Goal: Transaction & Acquisition: Purchase product/service

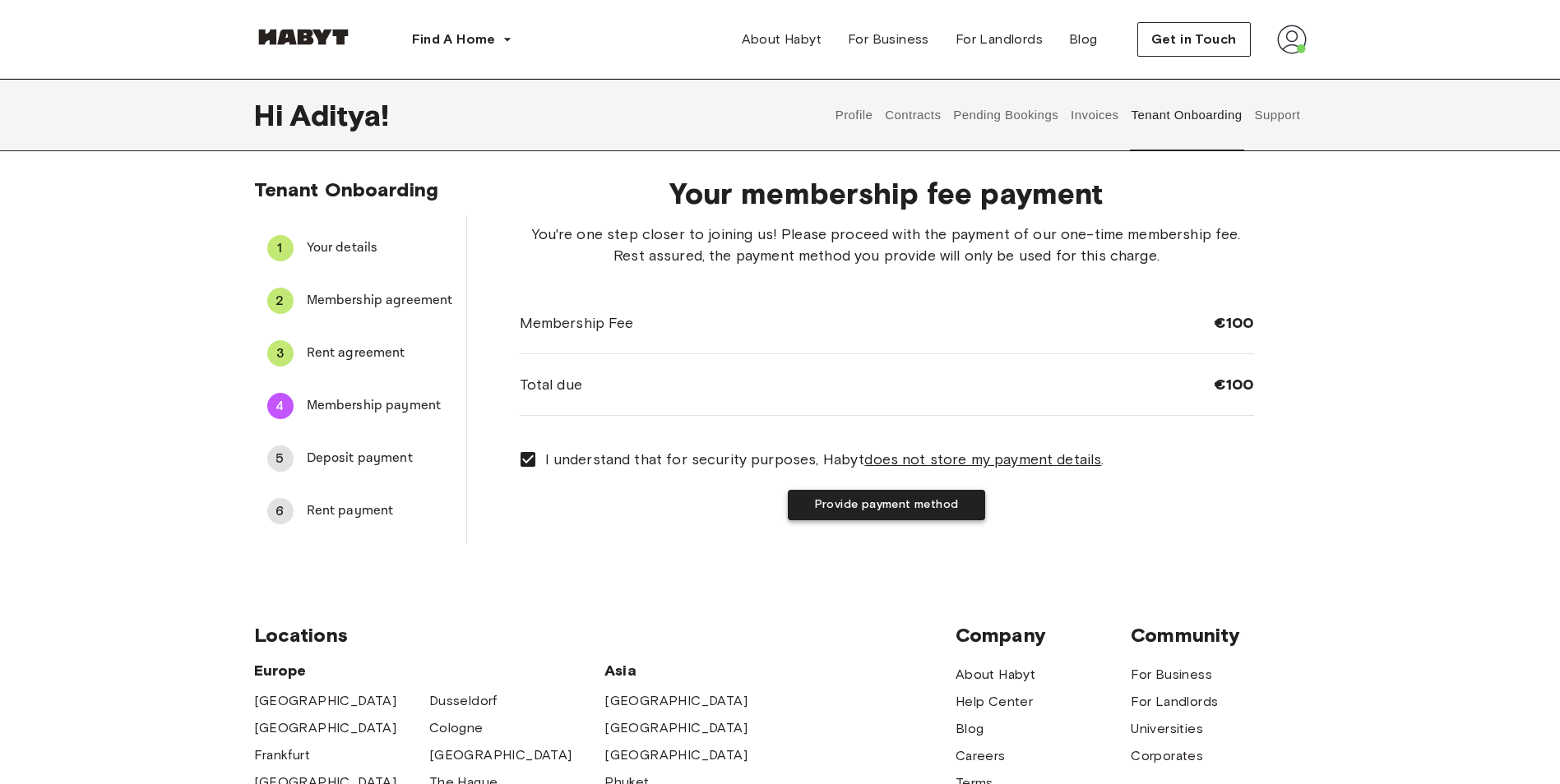
click at [813, 516] on button "Provide payment method" at bounding box center [886, 505] width 198 height 30
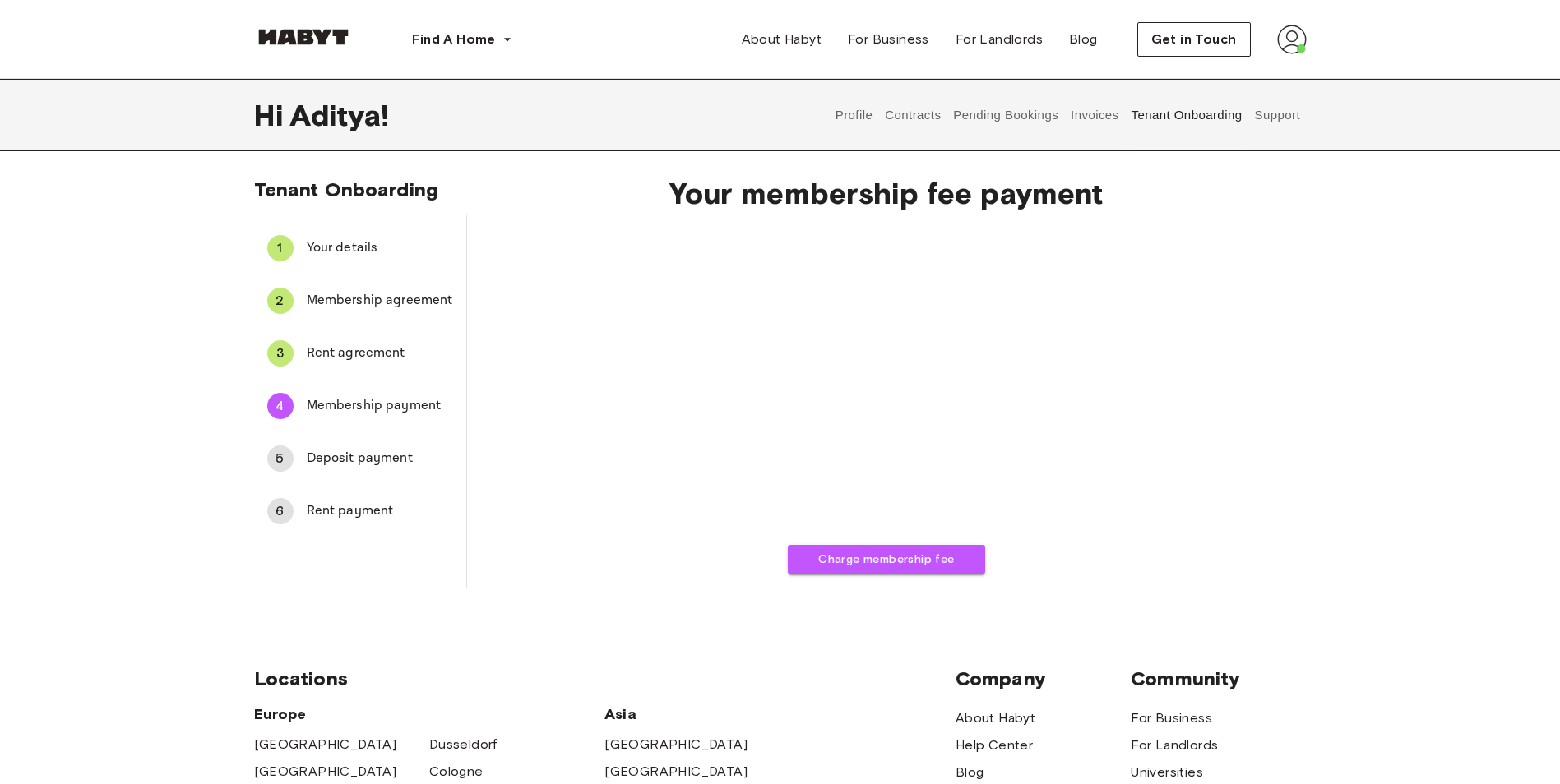
click at [348, 360] on span "Rent agreement" at bounding box center [380, 353] width 147 height 20
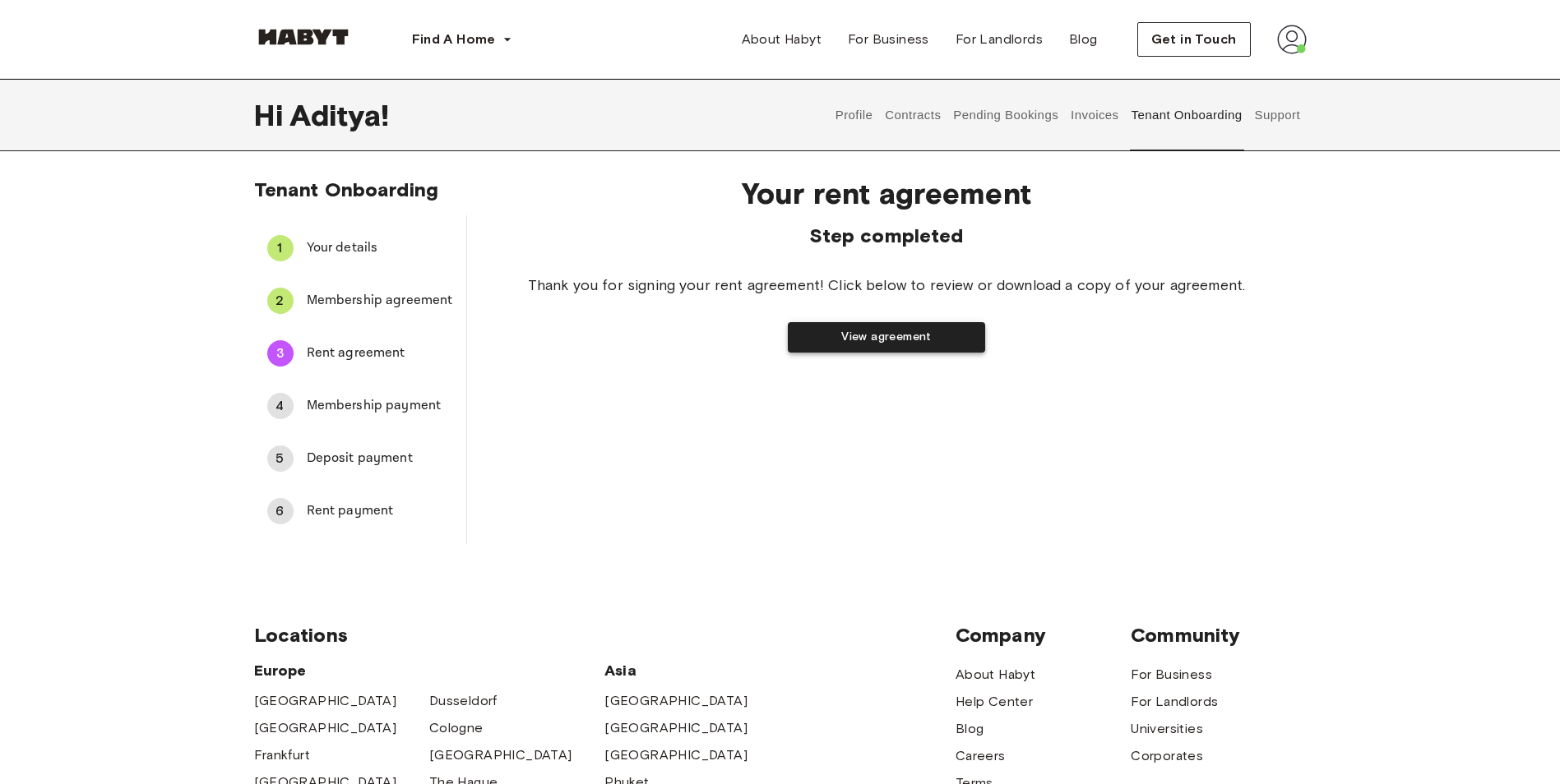
click at [808, 341] on button "View agreement" at bounding box center [886, 337] width 198 height 30
click at [326, 399] on span "Membership payment" at bounding box center [380, 406] width 147 height 20
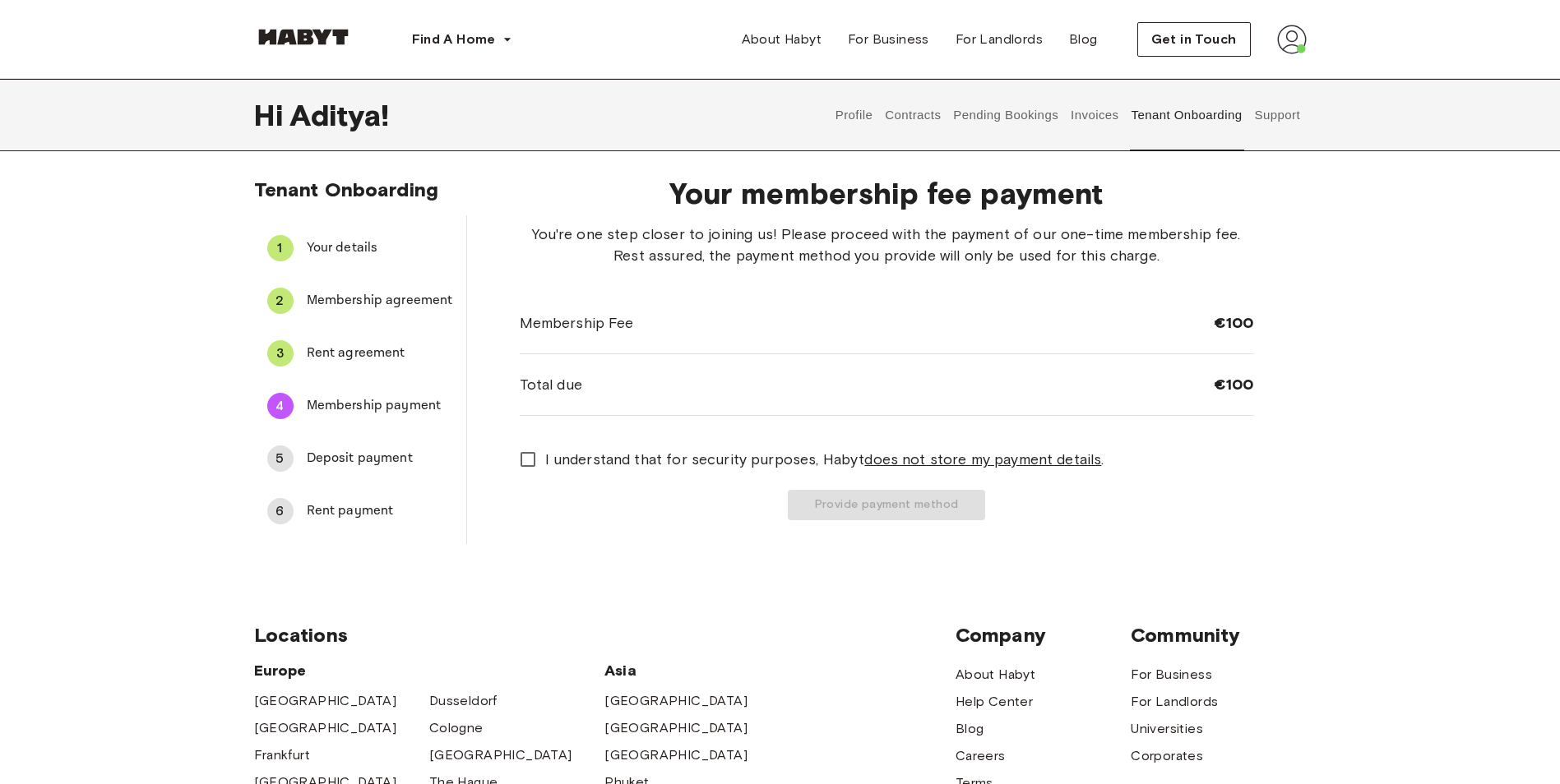
click at [560, 460] on span "I understand that for security purposes, [PERSON_NAME] does not store my paymen…" at bounding box center [825, 459] width 559 height 21
click at [882, 528] on div "Your membership fee payment You're one step closer to joining us! Please procee…" at bounding box center [886, 353] width 840 height 382
click at [880, 504] on button "Provide payment method" at bounding box center [886, 505] width 198 height 30
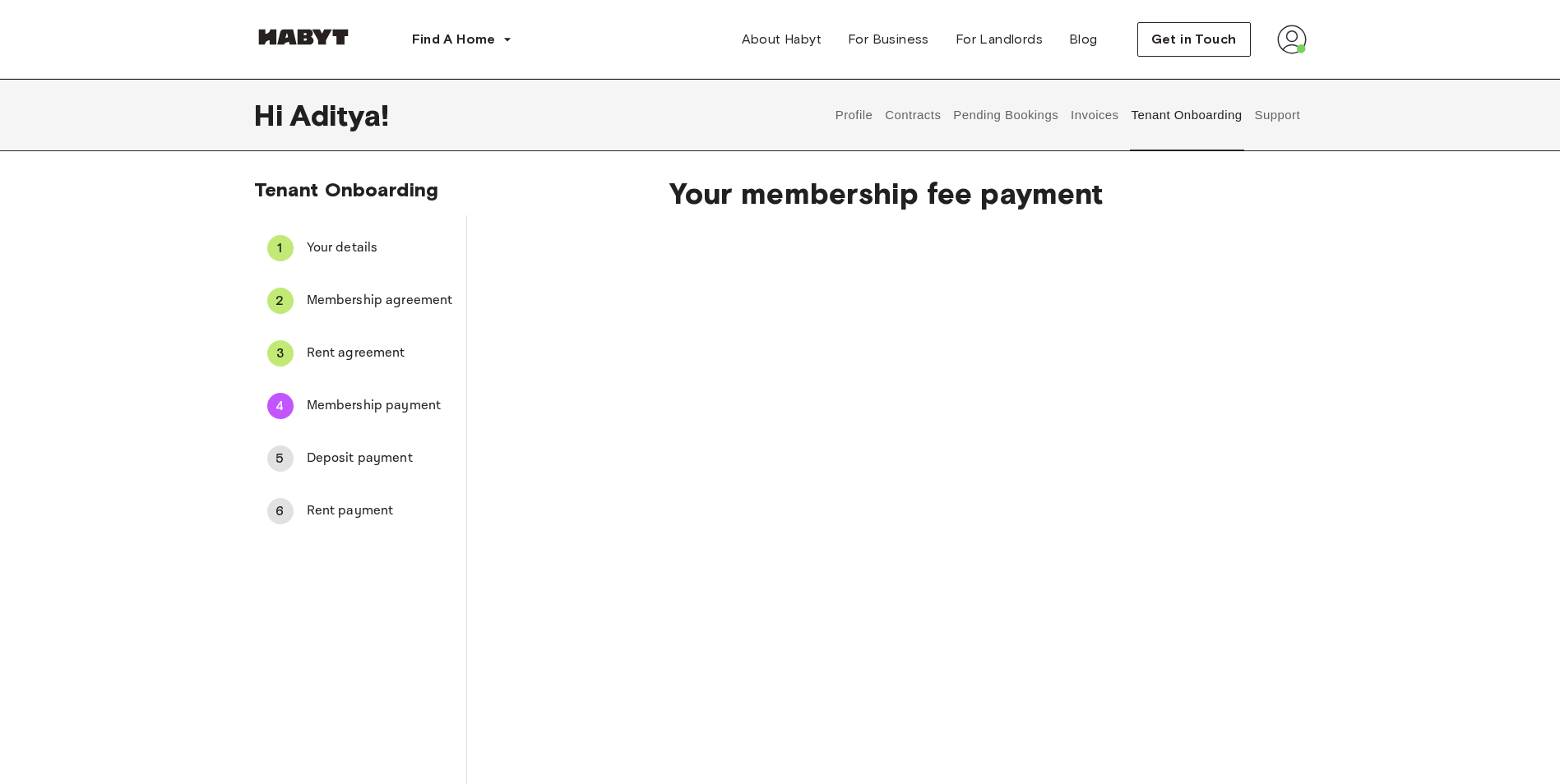
click at [1106, 657] on div "Charge membership fee" at bounding box center [886, 526] width 734 height 605
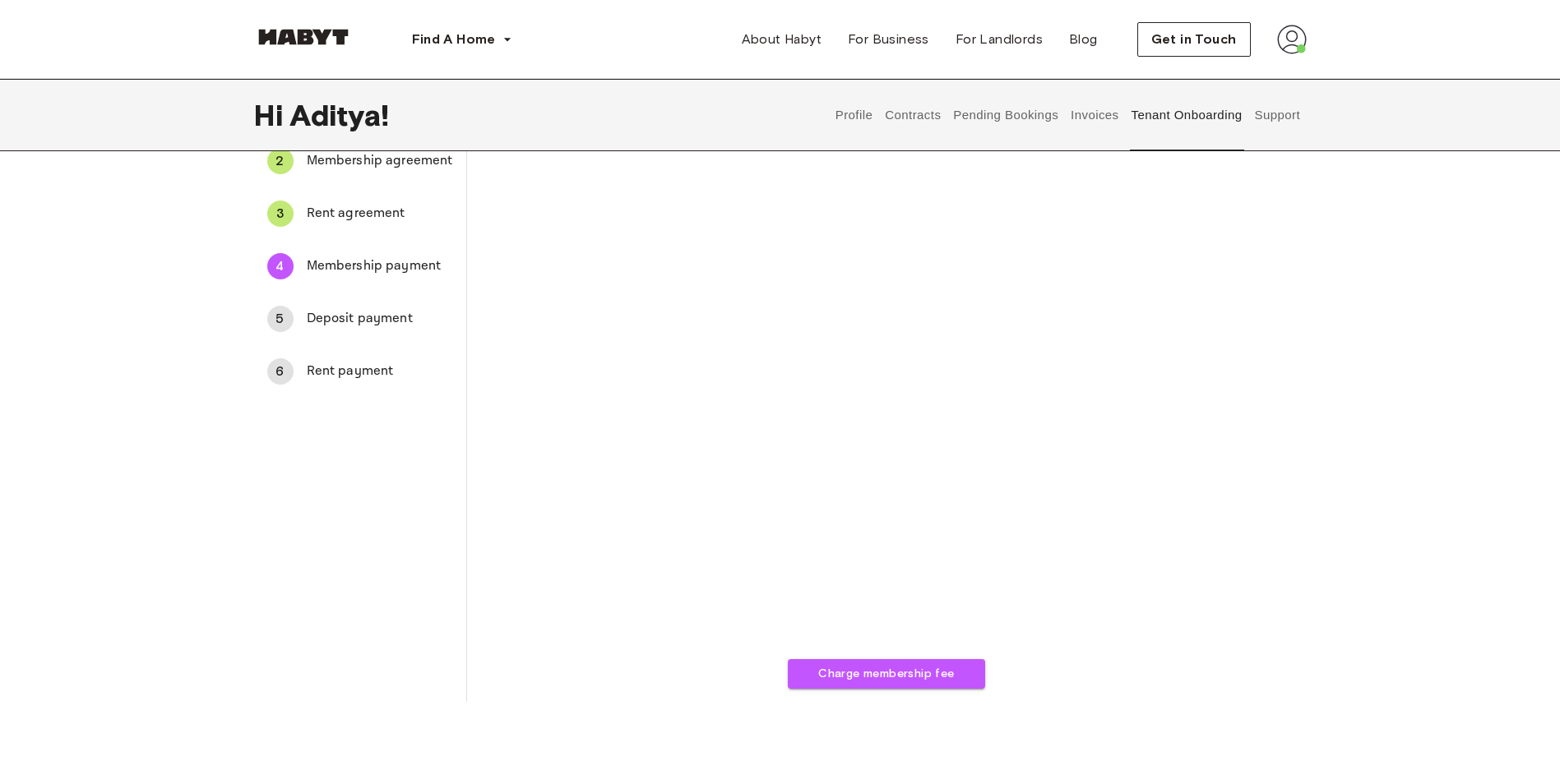
scroll to position [164, 0]
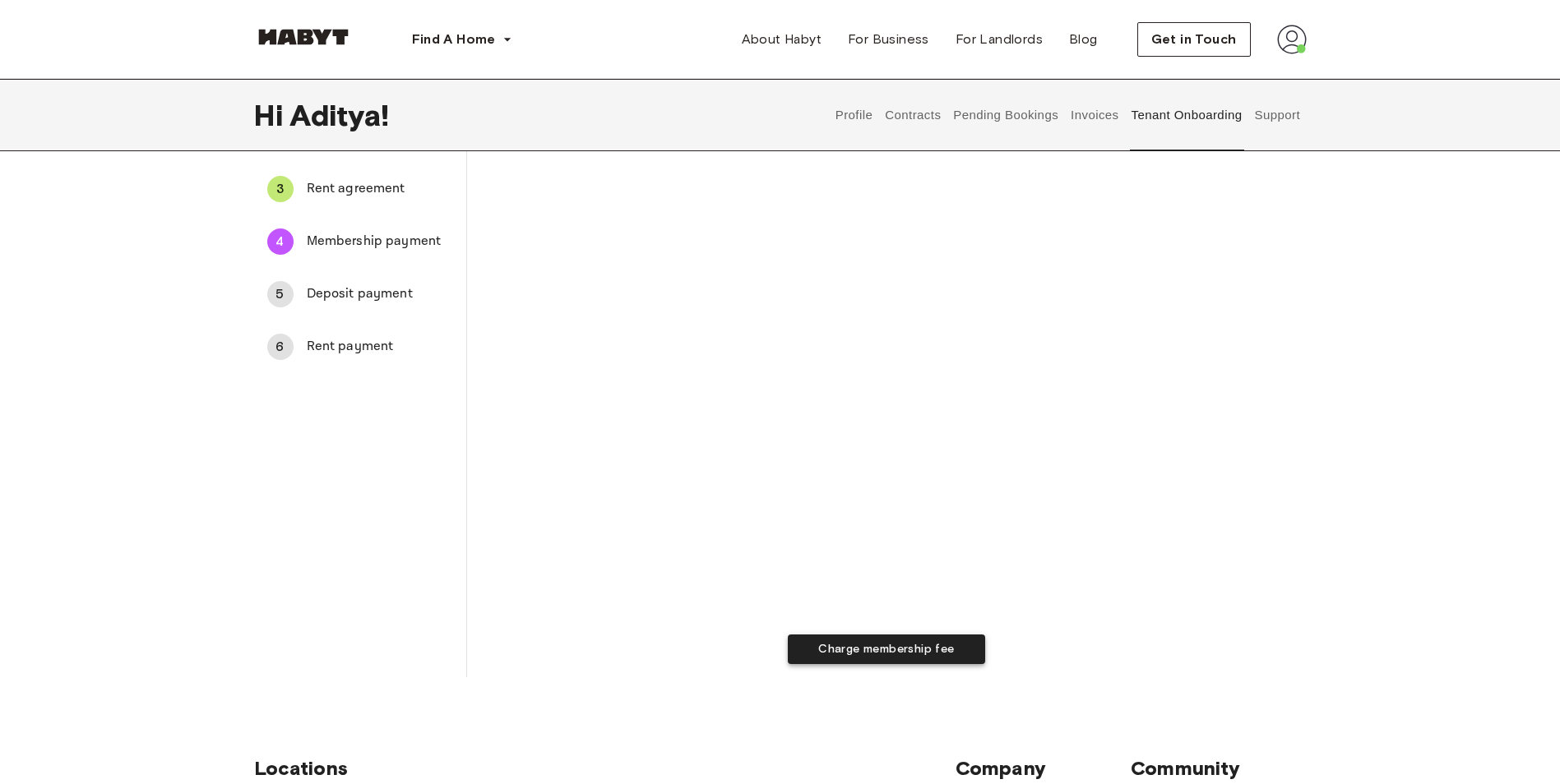
click at [882, 654] on button "Charge membership fee" at bounding box center [886, 650] width 198 height 30
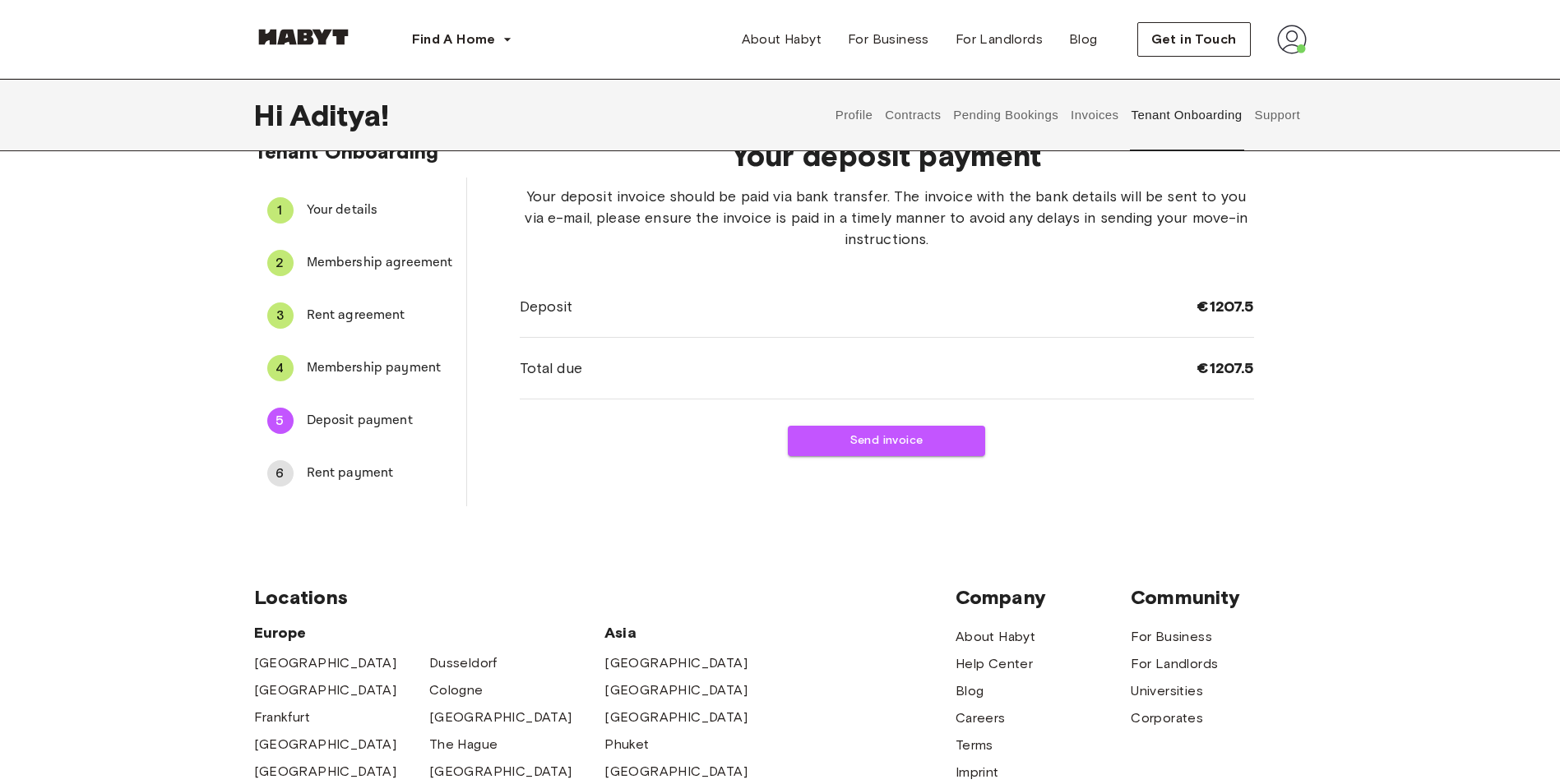
scroll to position [0, 0]
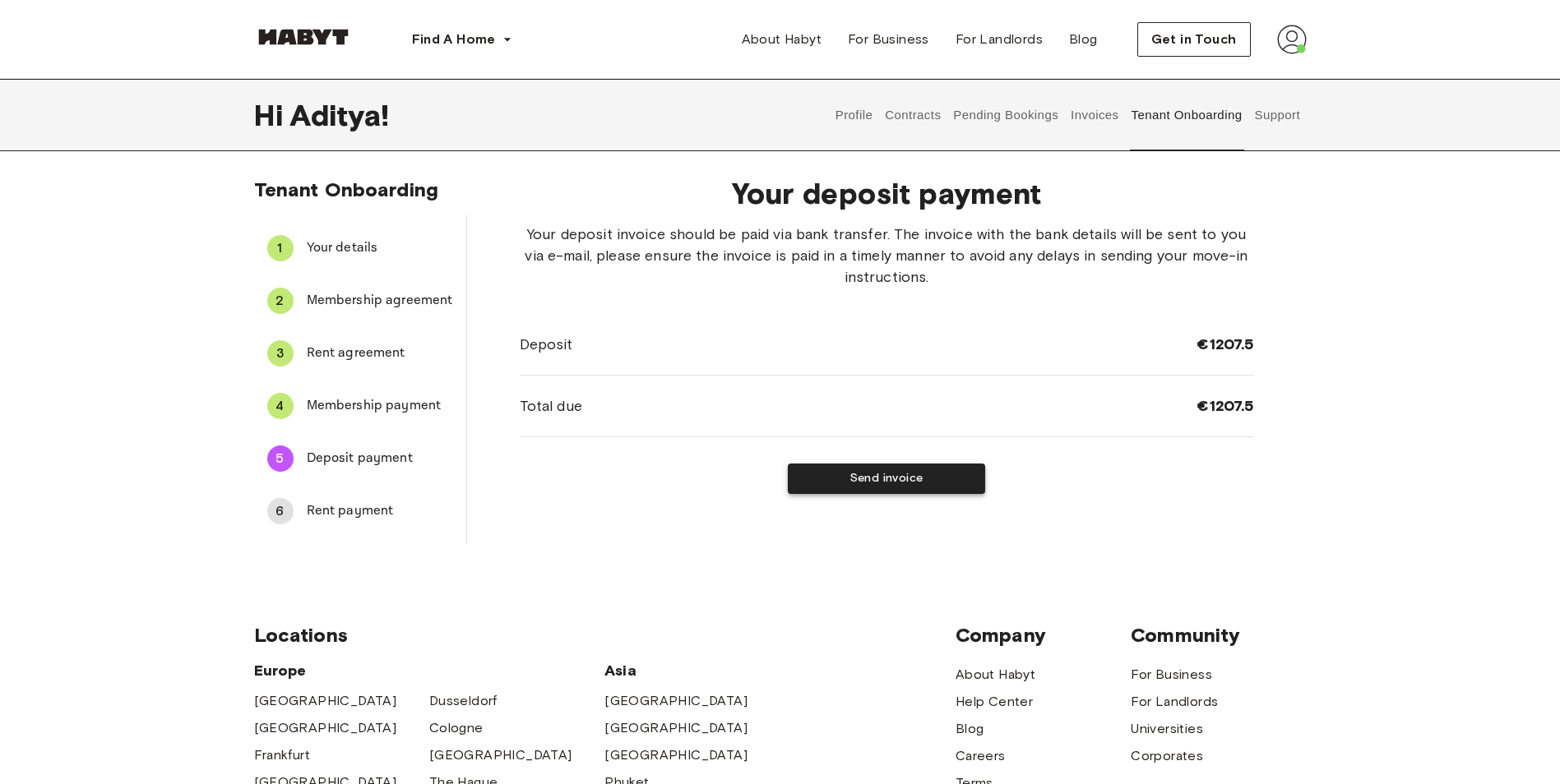
click at [939, 476] on button "Send invoice" at bounding box center [886, 478] width 198 height 30
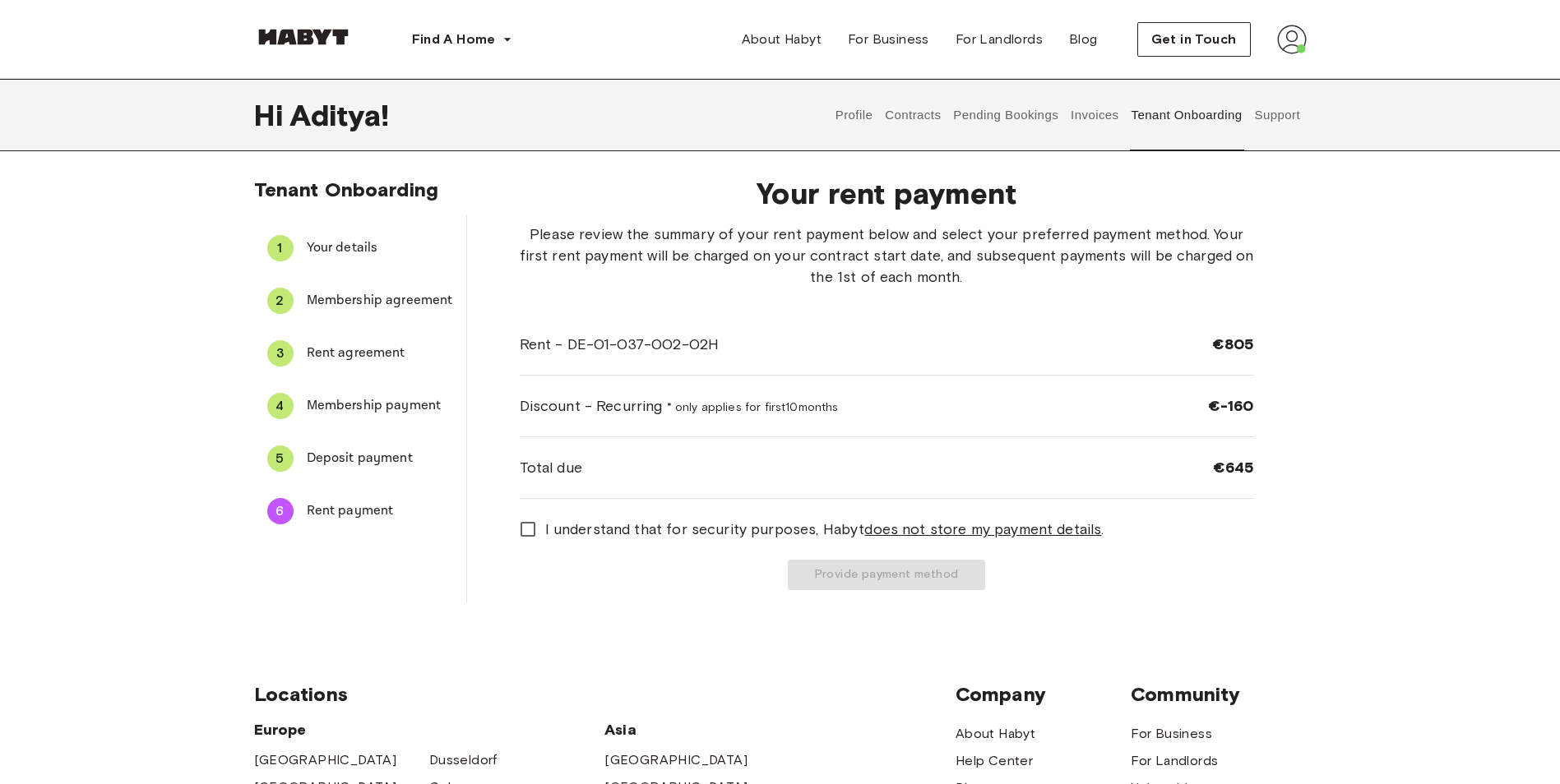
click at [372, 351] on span "Rent agreement" at bounding box center [380, 353] width 147 height 20
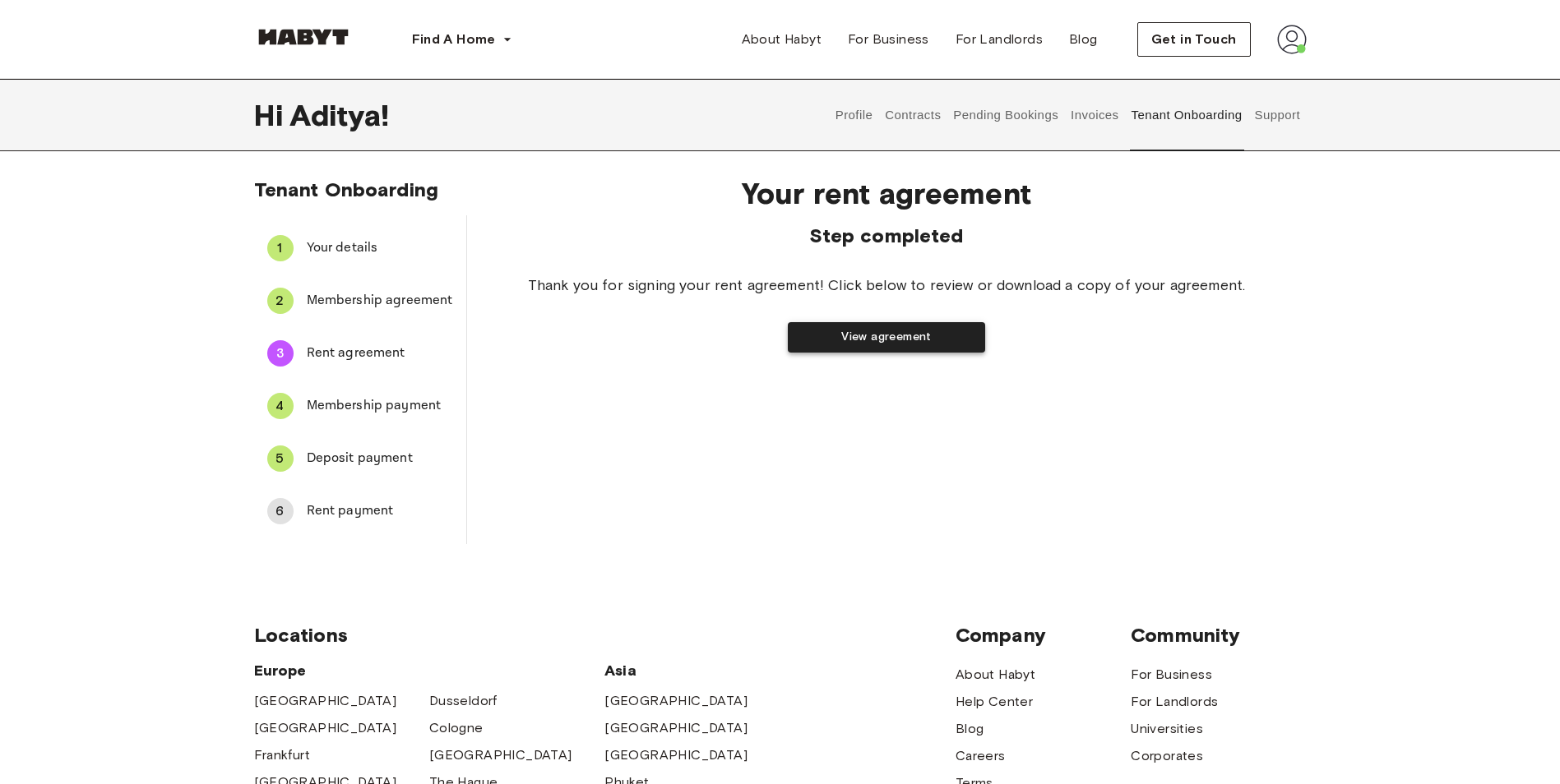
click at [834, 337] on button "View agreement" at bounding box center [886, 337] width 198 height 30
click at [354, 509] on span "Rent payment" at bounding box center [380, 511] width 147 height 20
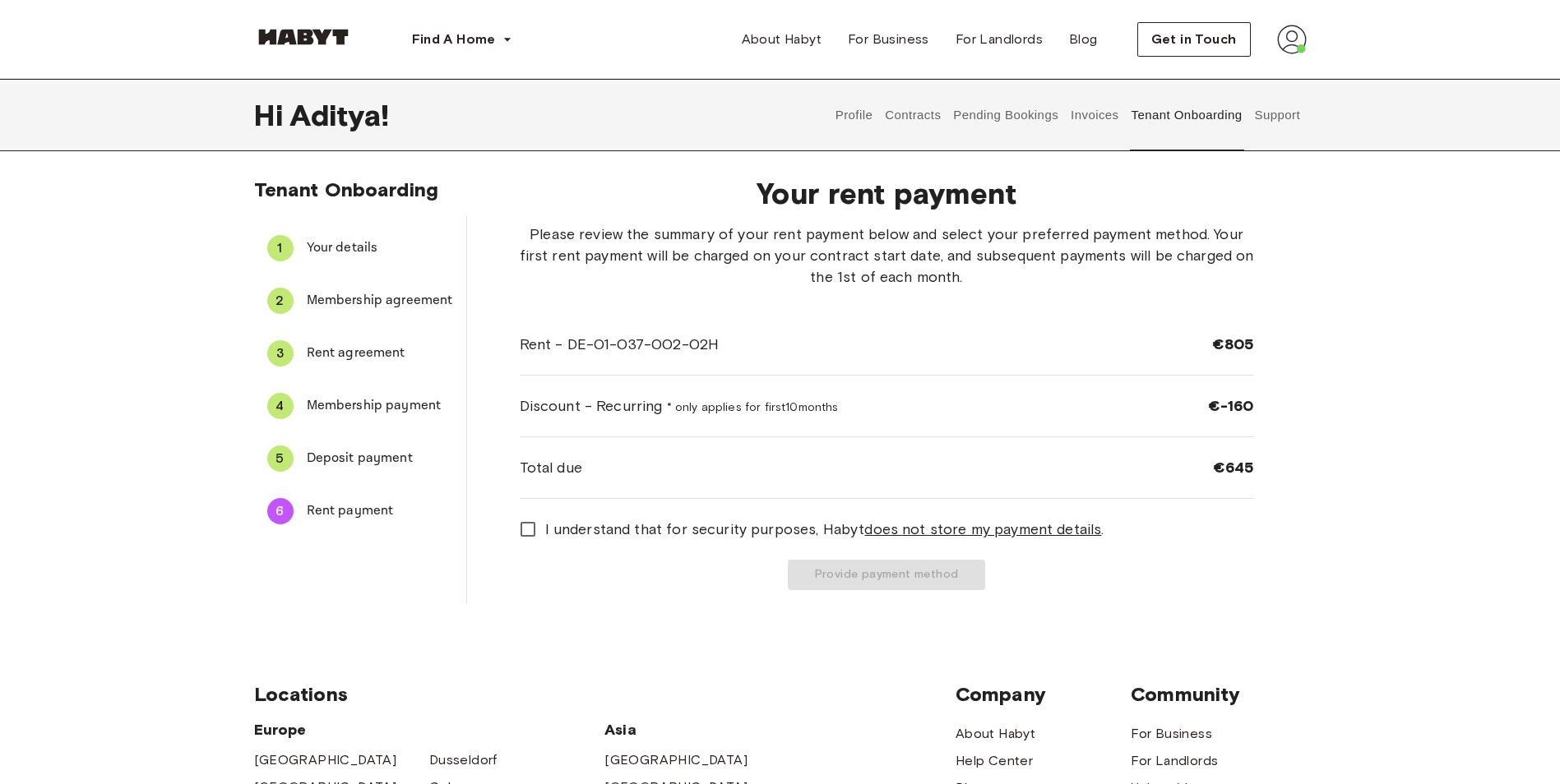
drag, startPoint x: 676, startPoint y: 533, endPoint x: 659, endPoint y: 553, distance: 26.2
click at [674, 535] on span "I understand that for security purposes, [PERSON_NAME] does not store my paymen…" at bounding box center [825, 529] width 559 height 21
click at [844, 583] on button "Provide payment method" at bounding box center [886, 575] width 198 height 30
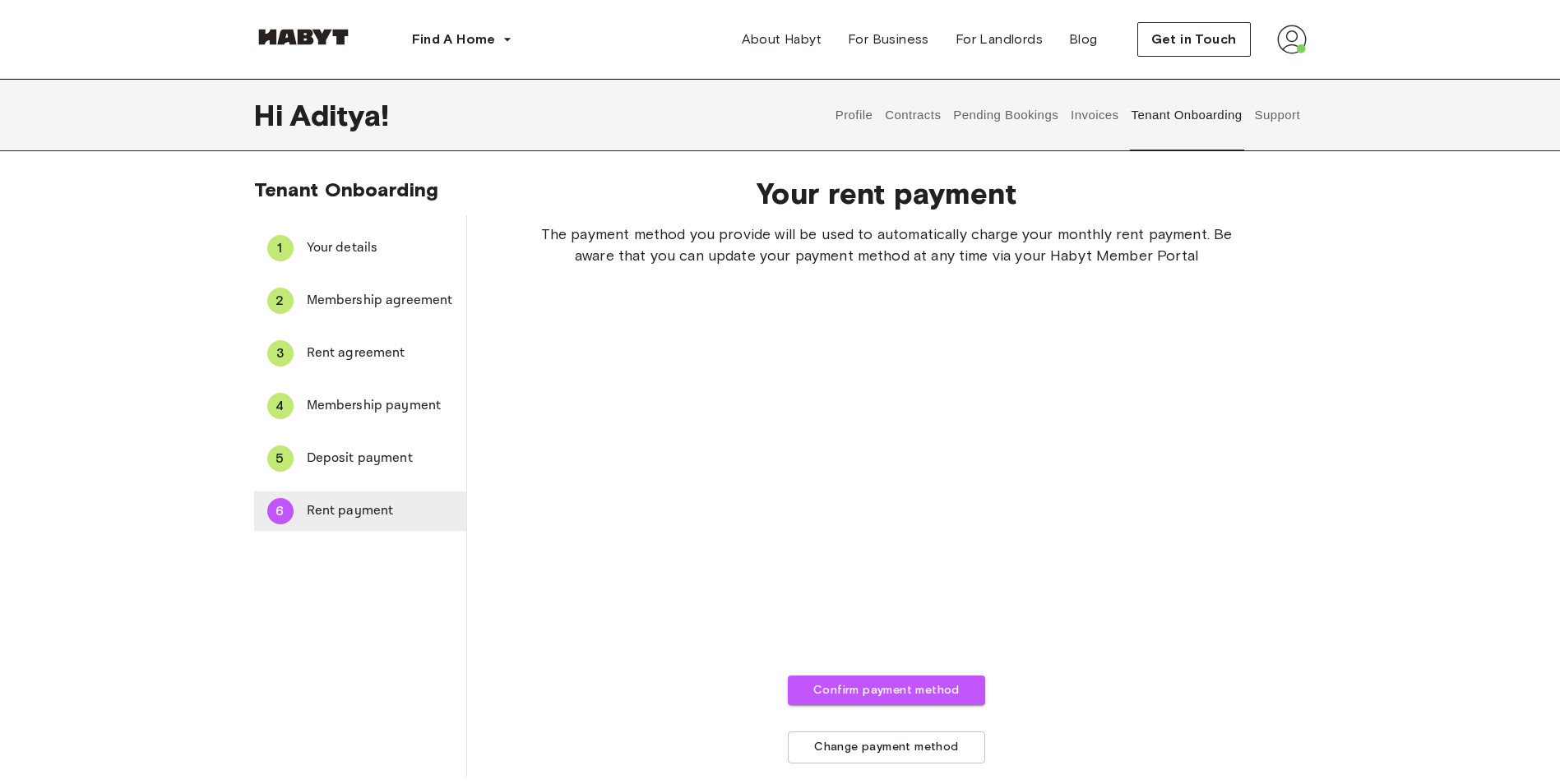
click at [376, 508] on span "Rent payment" at bounding box center [380, 511] width 147 height 20
click at [337, 453] on span "Deposit payment" at bounding box center [380, 459] width 147 height 20
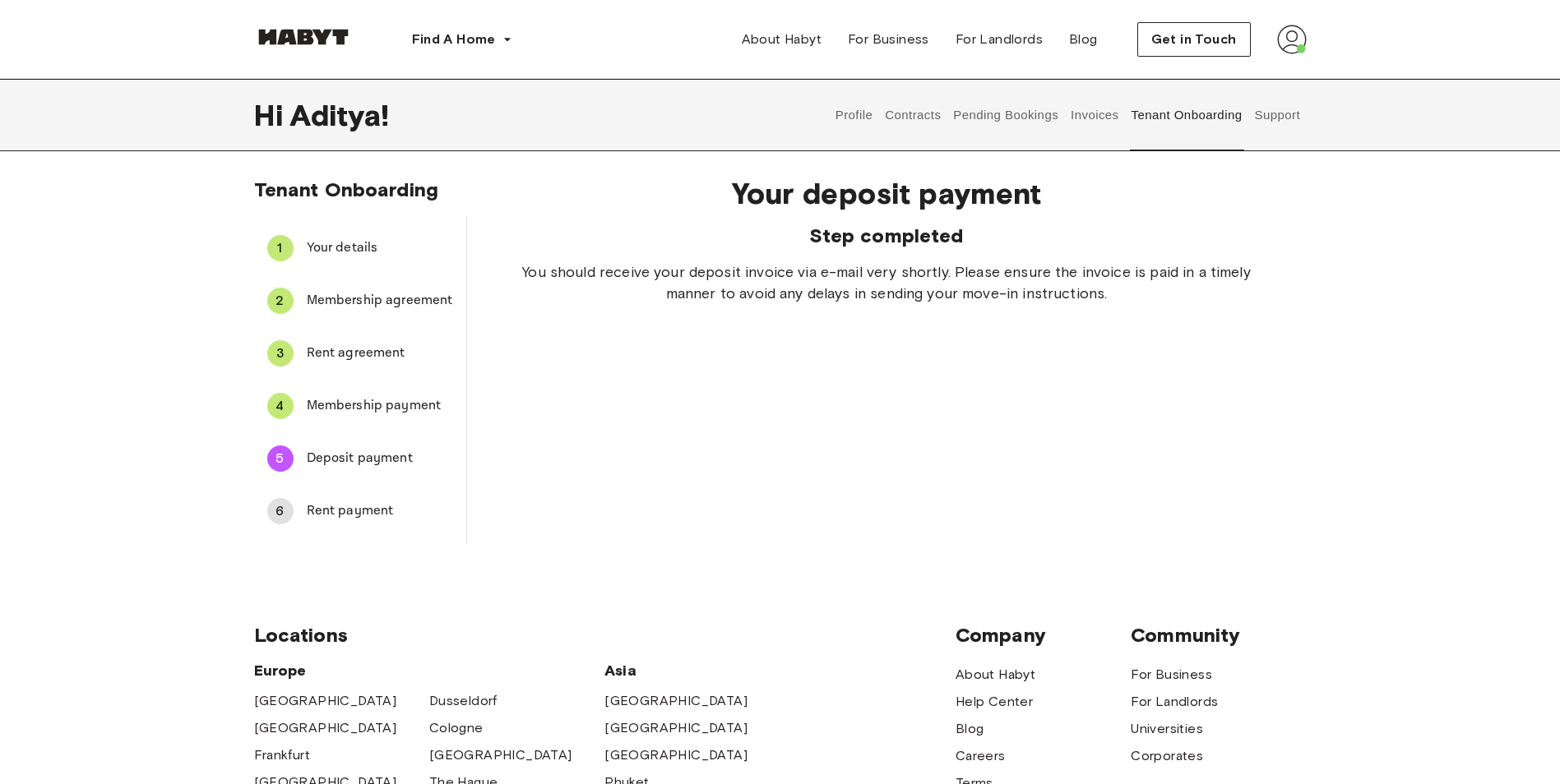
click at [352, 503] on span "Rent payment" at bounding box center [380, 511] width 147 height 20
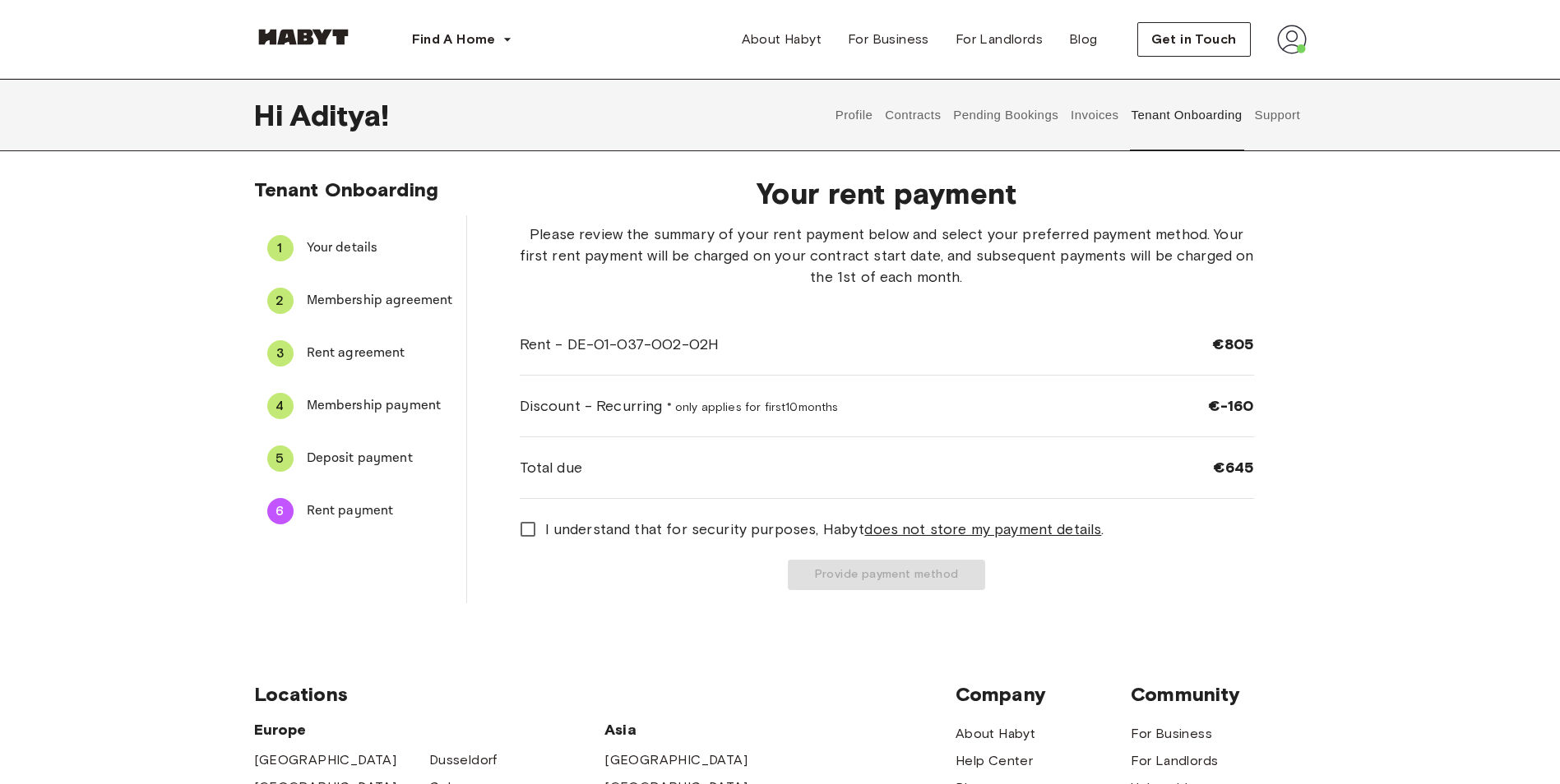
click at [603, 341] on div "Rent - DE-01-037-002-02H €805" at bounding box center [886, 344] width 734 height 62
